Goal: Find specific page/section: Find specific page/section

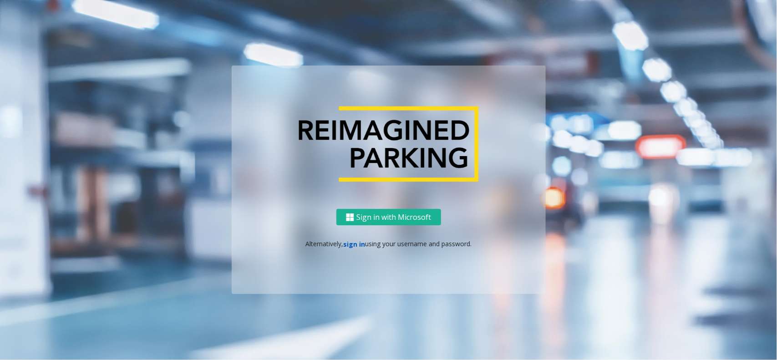
click at [358, 246] on link "sign in" at bounding box center [354, 244] width 22 height 9
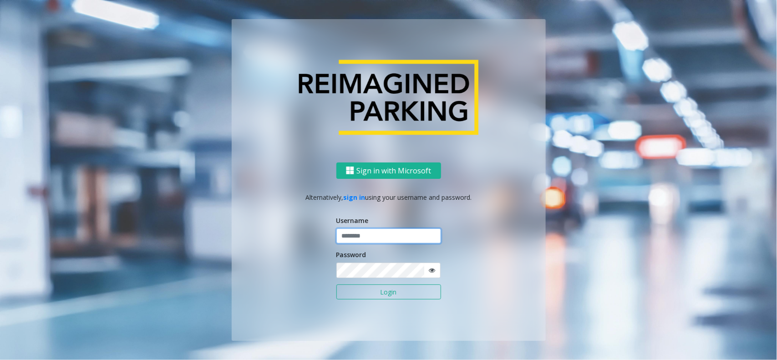
click at [376, 229] on input "text" at bounding box center [388, 235] width 105 height 15
type input "*********"
click at [336, 284] on button "Login" at bounding box center [388, 291] width 105 height 15
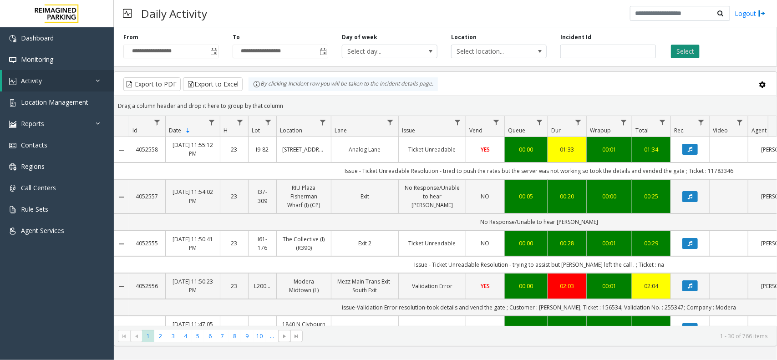
click at [683, 51] on button "Select" at bounding box center [685, 52] width 29 height 14
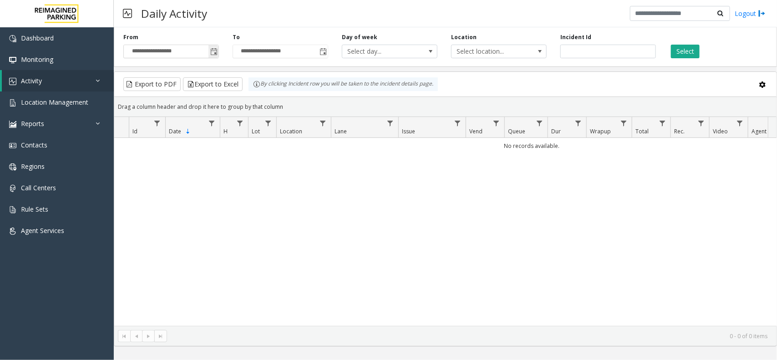
click at [211, 53] on span "Toggle popup" at bounding box center [213, 51] width 7 height 7
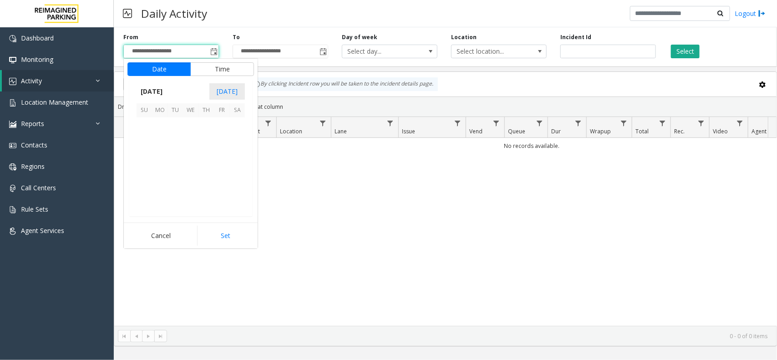
scroll to position [163182, 0]
click at [179, 155] on span "12" at bounding box center [175, 156] width 15 height 15
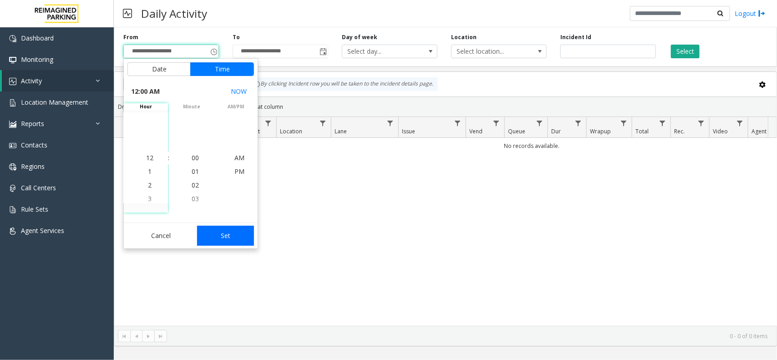
click at [223, 242] on button "Set" at bounding box center [225, 236] width 57 height 20
type input "**********"
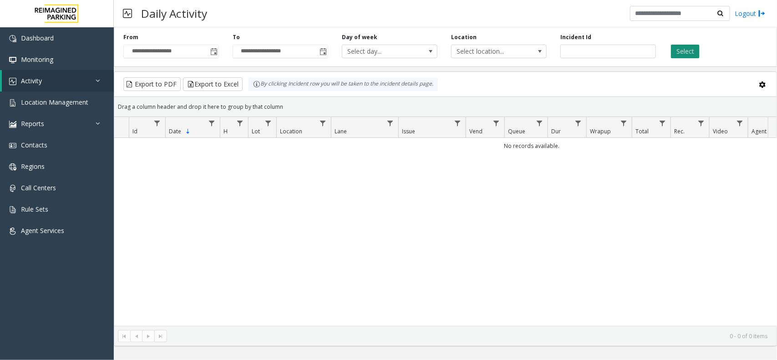
click at [689, 53] on button "Select" at bounding box center [685, 52] width 29 height 14
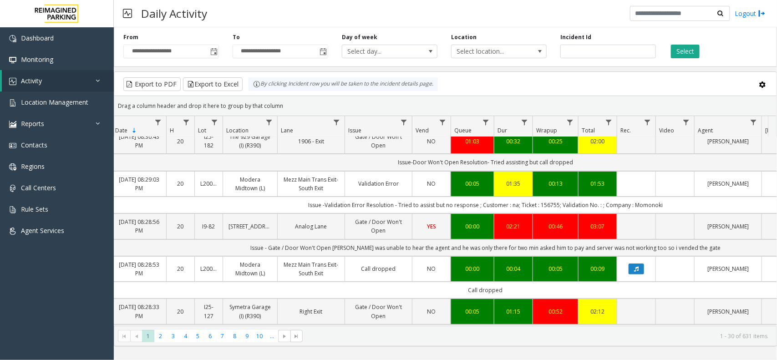
scroll to position [0, 54]
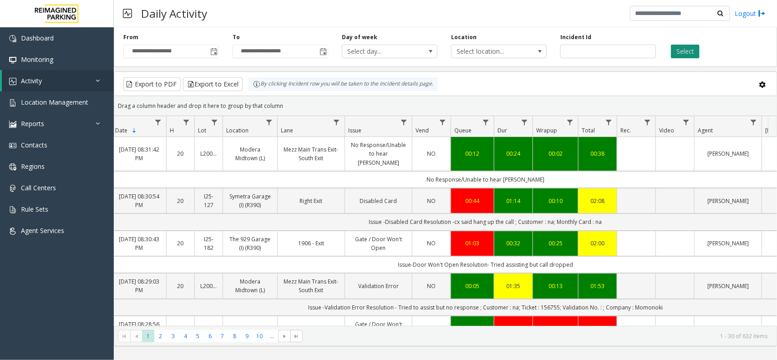
click at [675, 53] on button "Select" at bounding box center [685, 52] width 29 height 14
click at [675, 52] on button "Select" at bounding box center [685, 52] width 29 height 14
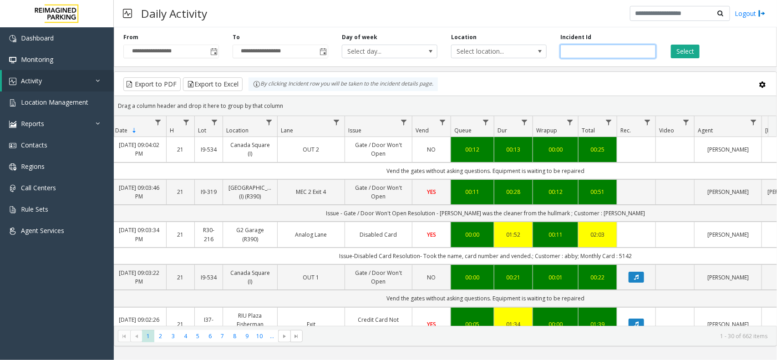
click at [586, 50] on input "number" at bounding box center [608, 52] width 96 height 14
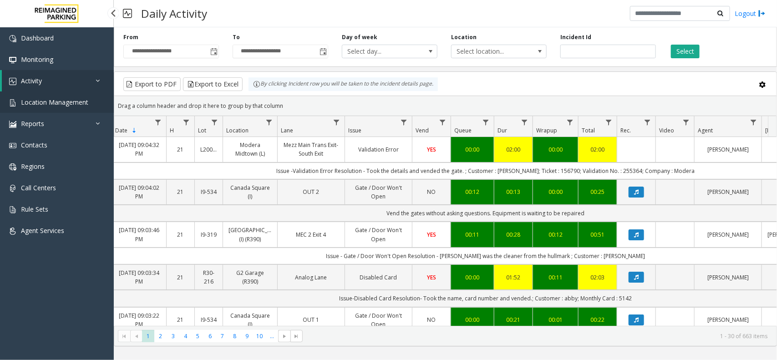
click at [84, 107] on link "Location Management" at bounding box center [57, 101] width 114 height 21
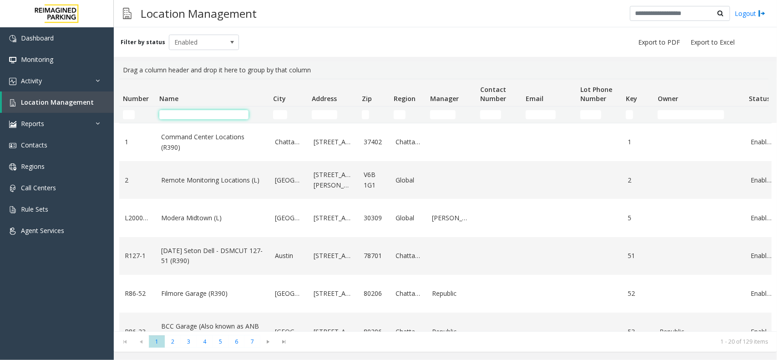
click at [176, 118] on input "Name Filter" at bounding box center [203, 114] width 89 height 9
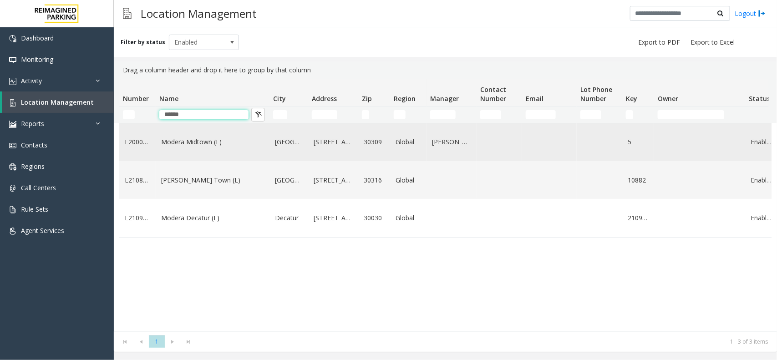
type input "******"
click at [212, 142] on link "Modera Midtown (L)" at bounding box center [212, 142] width 103 height 10
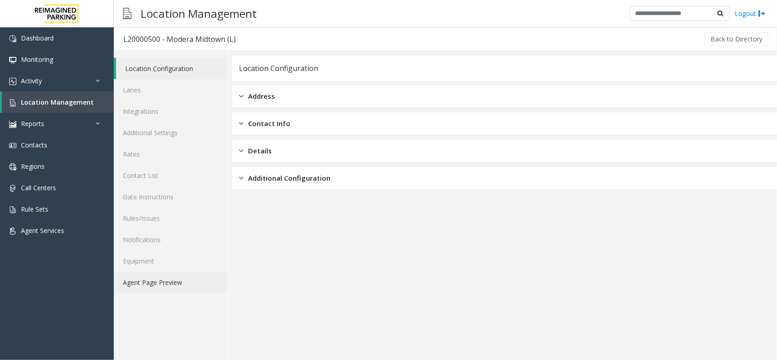
click at [193, 283] on link "Agent Page Preview" at bounding box center [170, 282] width 113 height 21
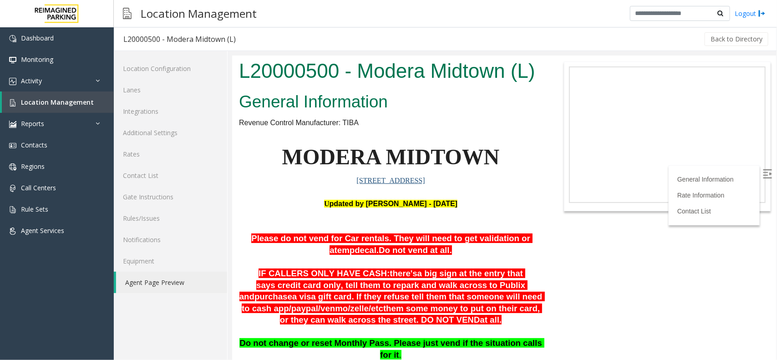
scroll to position [398, 0]
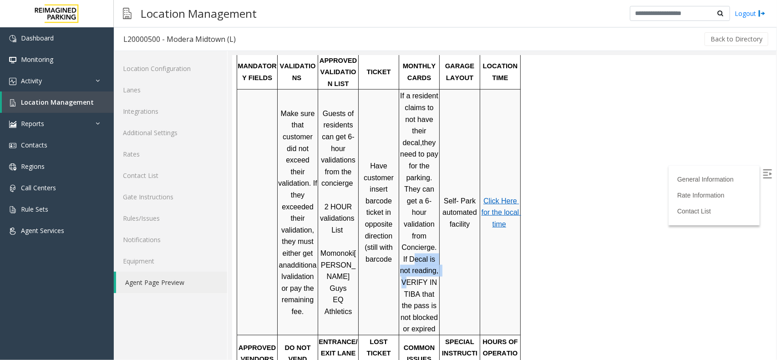
drag, startPoint x: 403, startPoint y: 213, endPoint x: 432, endPoint y: 224, distance: 31.0
click at [432, 224] on span "they need to pay for the parking. They can get a 6-hour validation from Concier…" at bounding box center [420, 235] width 41 height 194
click at [407, 238] on span "they need to pay for the parking. They can get a 6-hour validation from Concier…" at bounding box center [420, 235] width 41 height 194
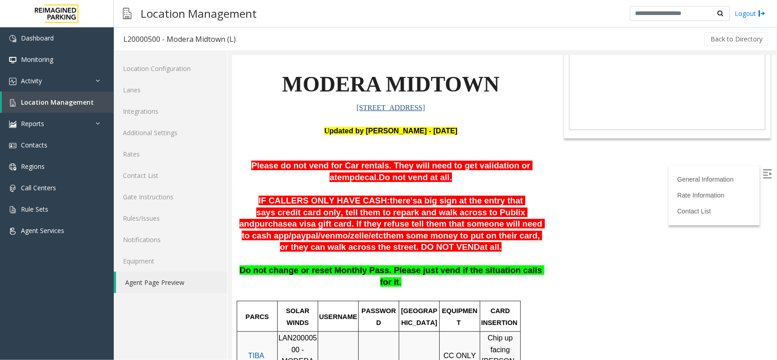
scroll to position [69, 0]
